Goal: Browse casually

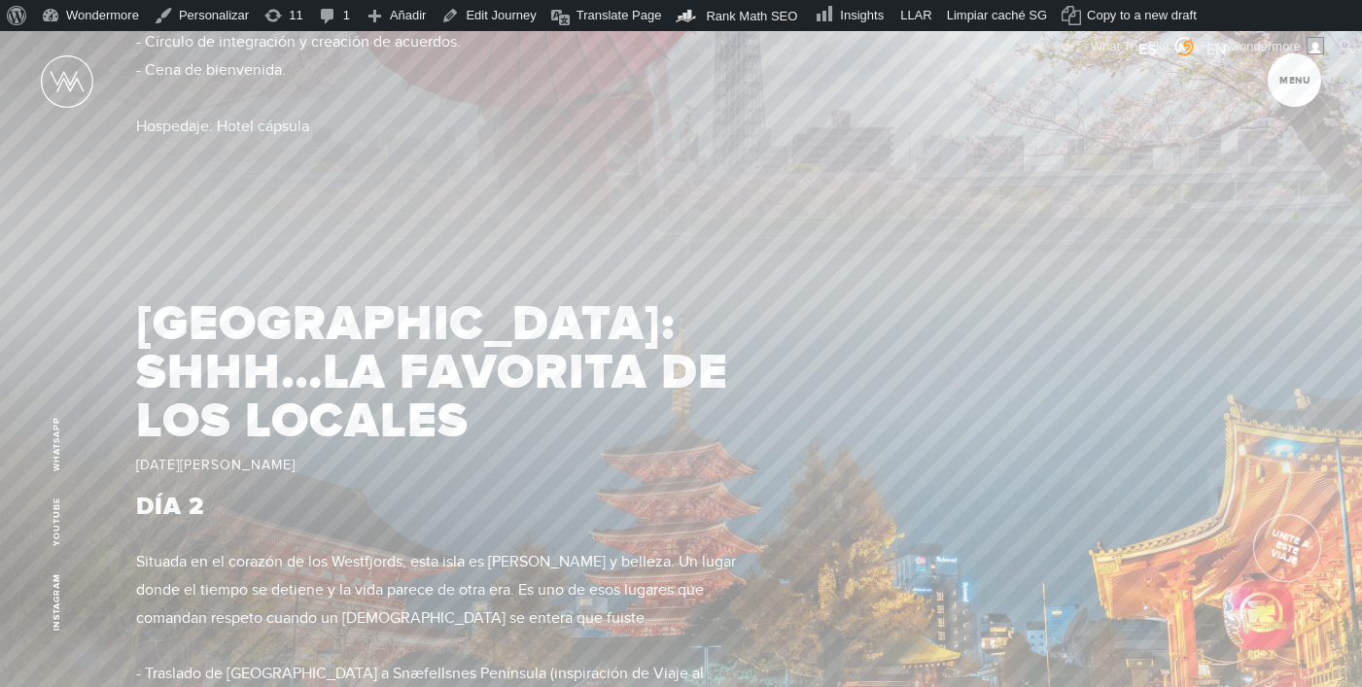
scroll to position [1890, 0]
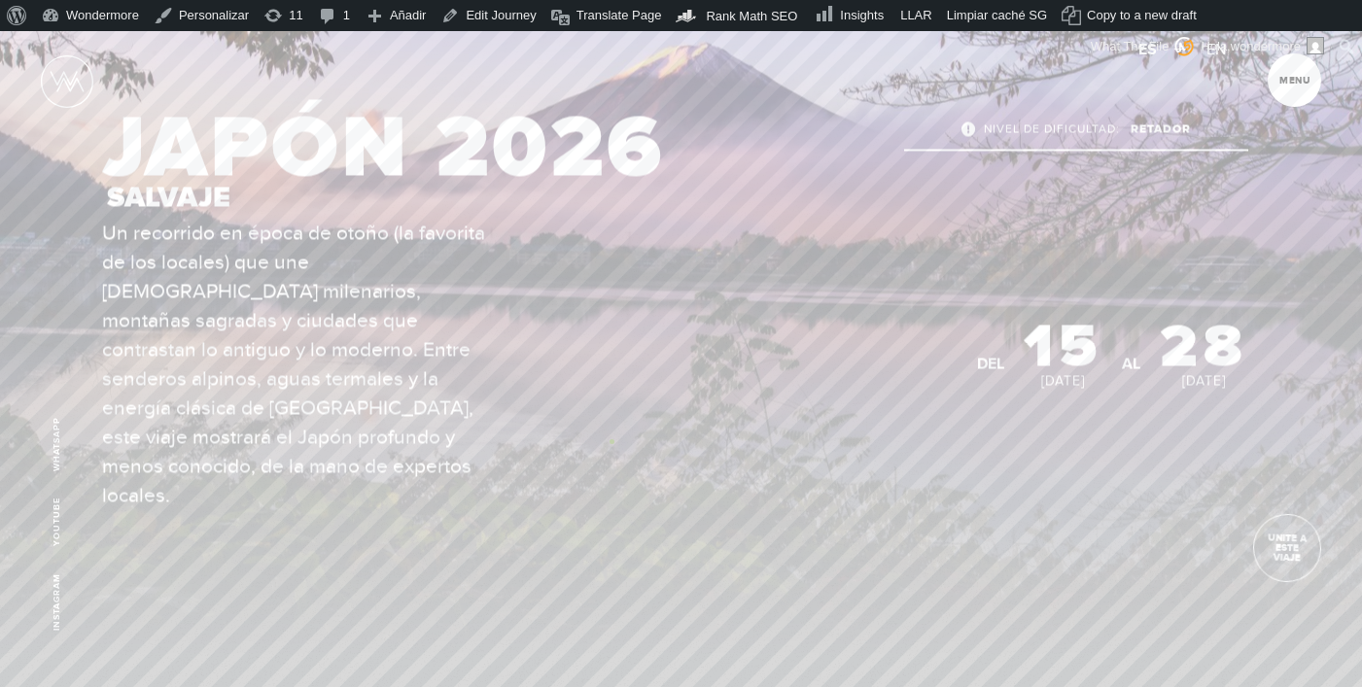
scroll to position [158, 0]
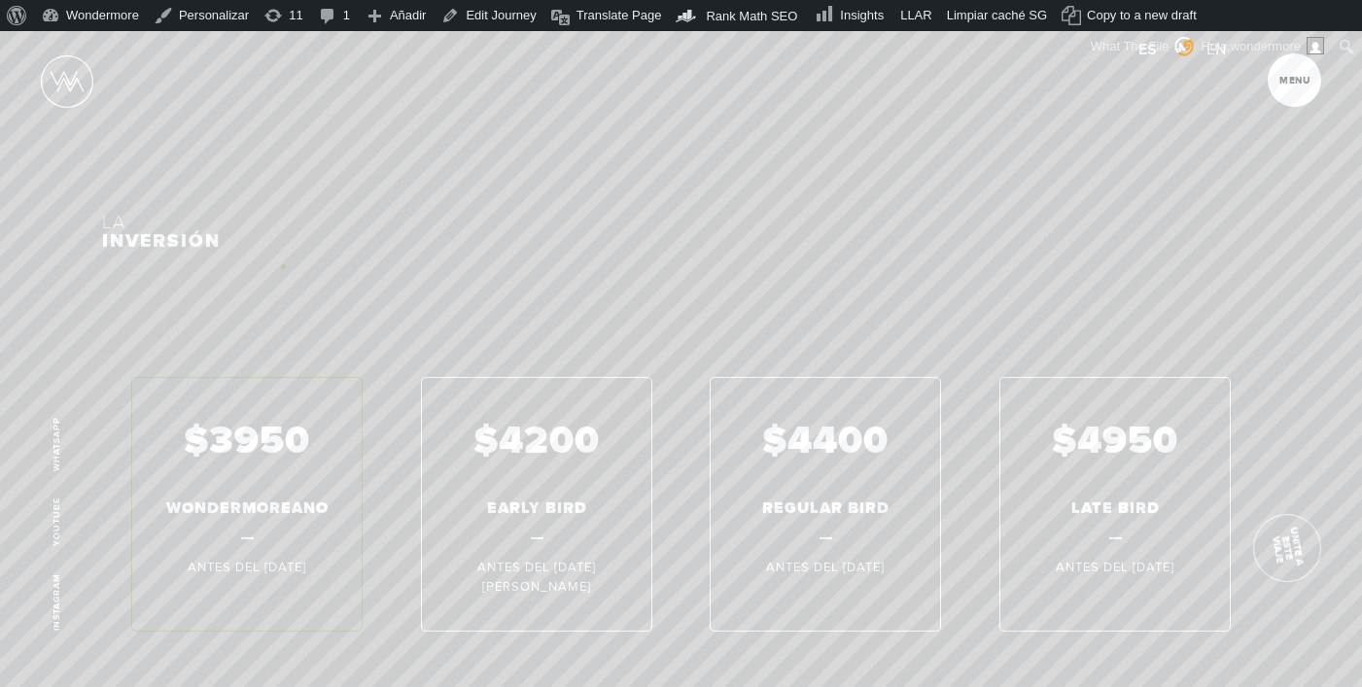
scroll to position [7793, 0]
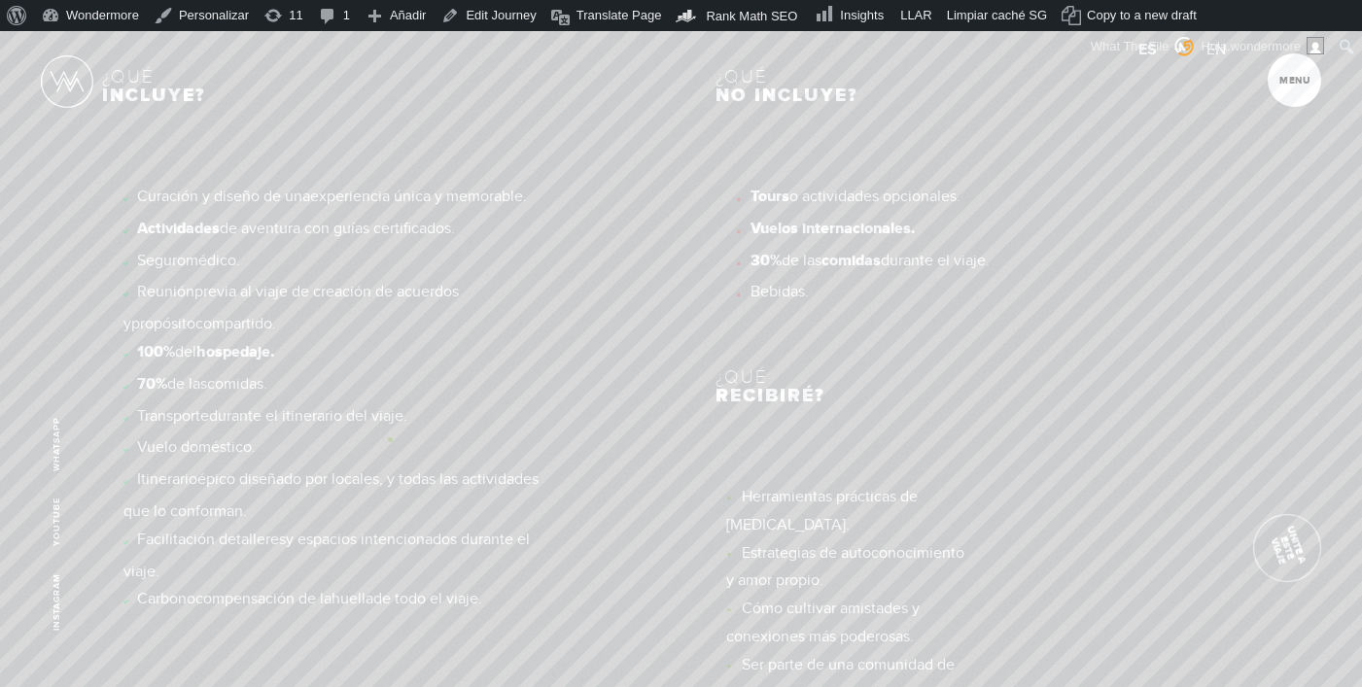
scroll to position [7007, 0]
